Goal: Find specific page/section: Find specific page/section

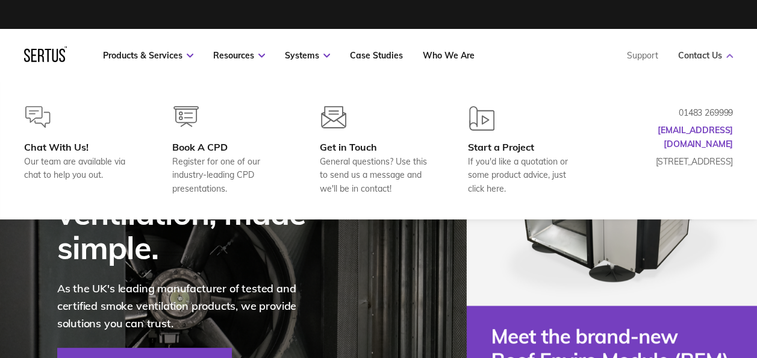
click at [703, 60] on link "Contact Us" at bounding box center [705, 55] width 55 height 11
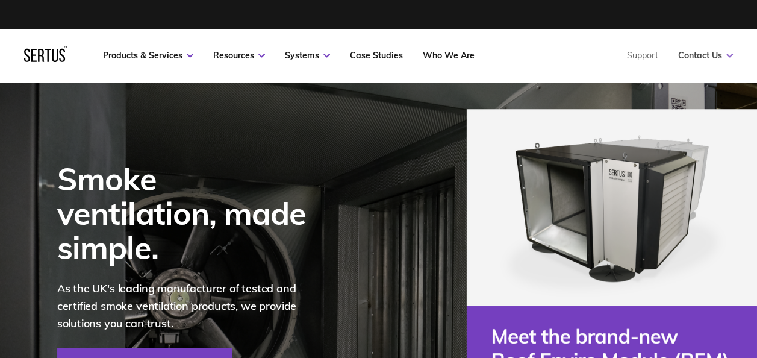
click at [699, 52] on link "Contact Us" at bounding box center [705, 55] width 55 height 11
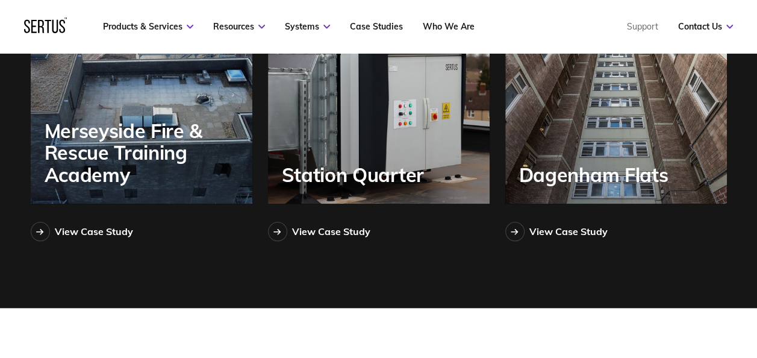
scroll to position [2739, 0]
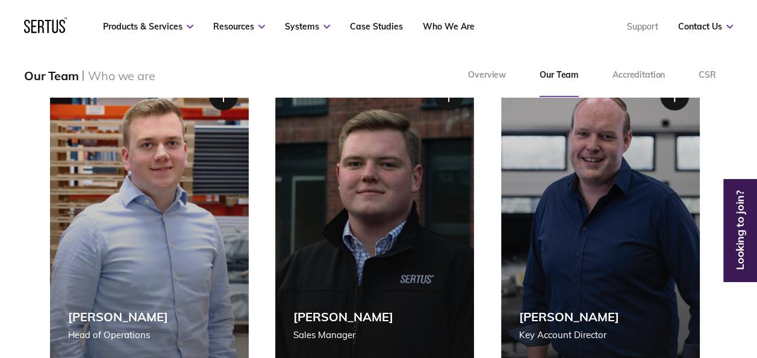
scroll to position [482, 0]
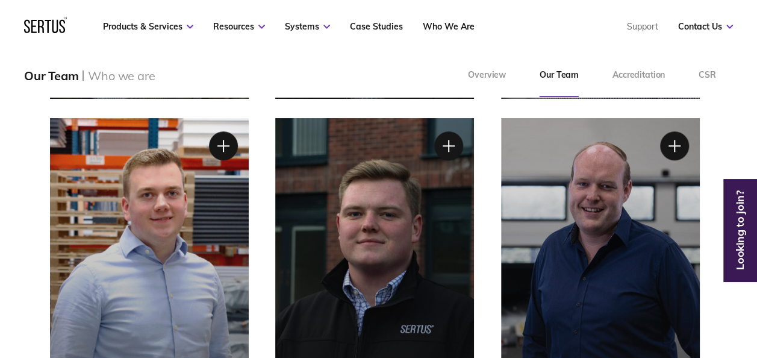
click at [387, 208] on div "[PERSON_NAME] Sales Manager" at bounding box center [374, 264] width 199 height 292
click at [449, 146] on div at bounding box center [449, 146] width 30 height 30
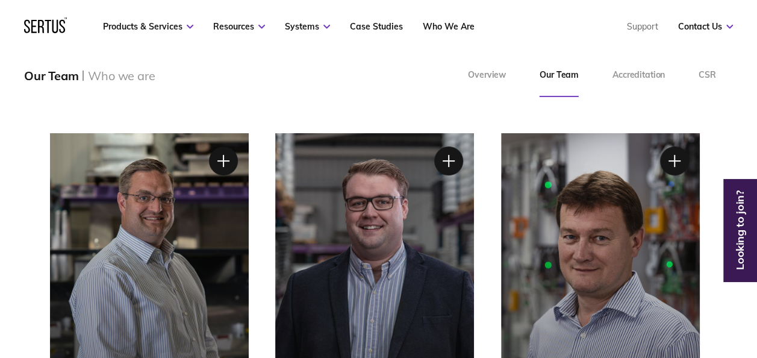
scroll to position [0, 0]
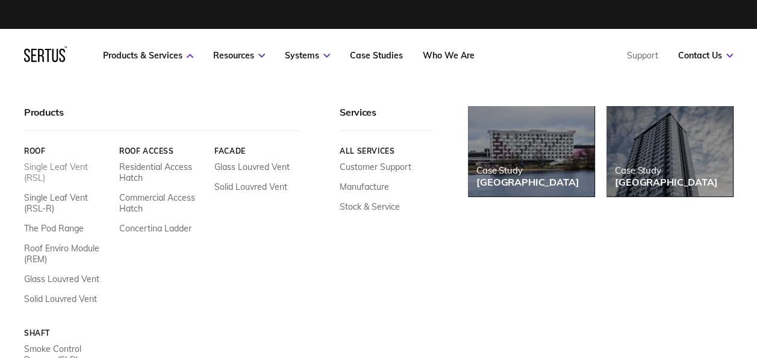
click at [37, 175] on link "Single Leaf Vent (RSL)" at bounding box center [67, 172] width 86 height 22
click at [131, 57] on link "Products & Services" at bounding box center [148, 55] width 90 height 11
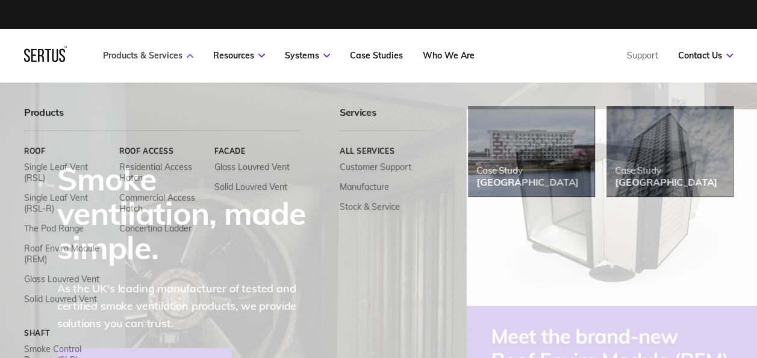
click at [125, 59] on link "Products & Services" at bounding box center [148, 55] width 90 height 11
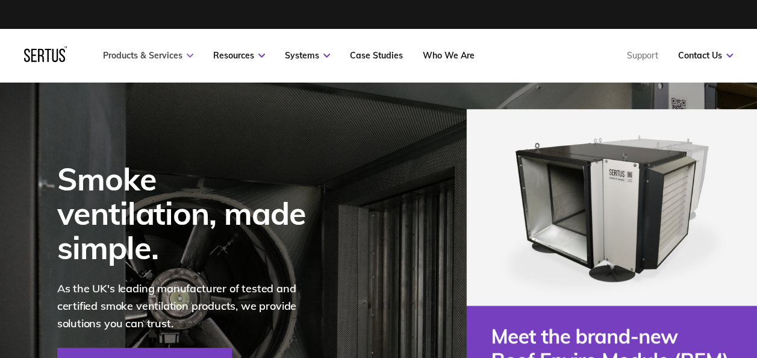
click at [125, 59] on link "Products & Services" at bounding box center [148, 55] width 90 height 11
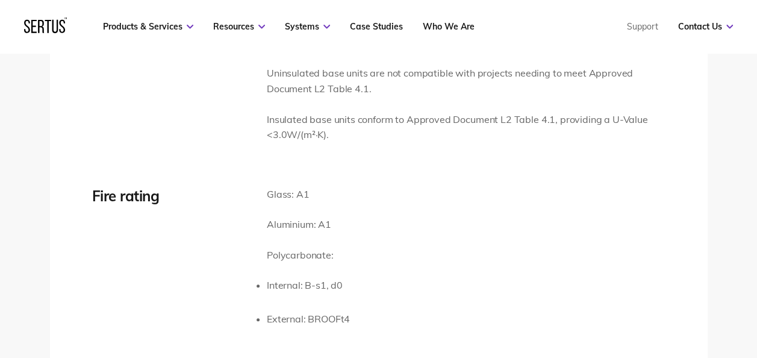
scroll to position [2229, 0]
